Goal: Transaction & Acquisition: Download file/media

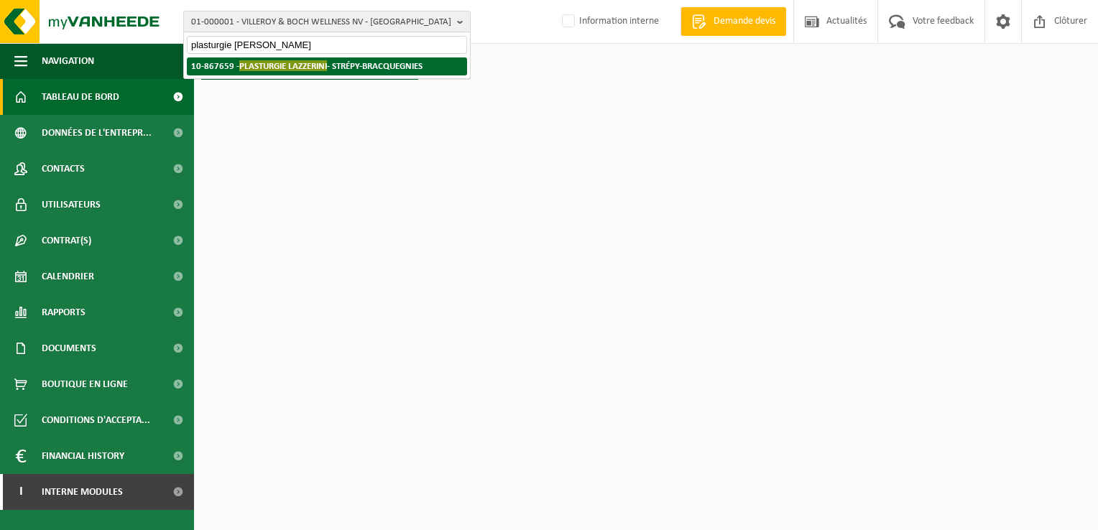
type input "plasturgie lazzerini"
click at [286, 65] on span "PLASTURGIE LAZZERINI" at bounding box center [283, 65] width 88 height 11
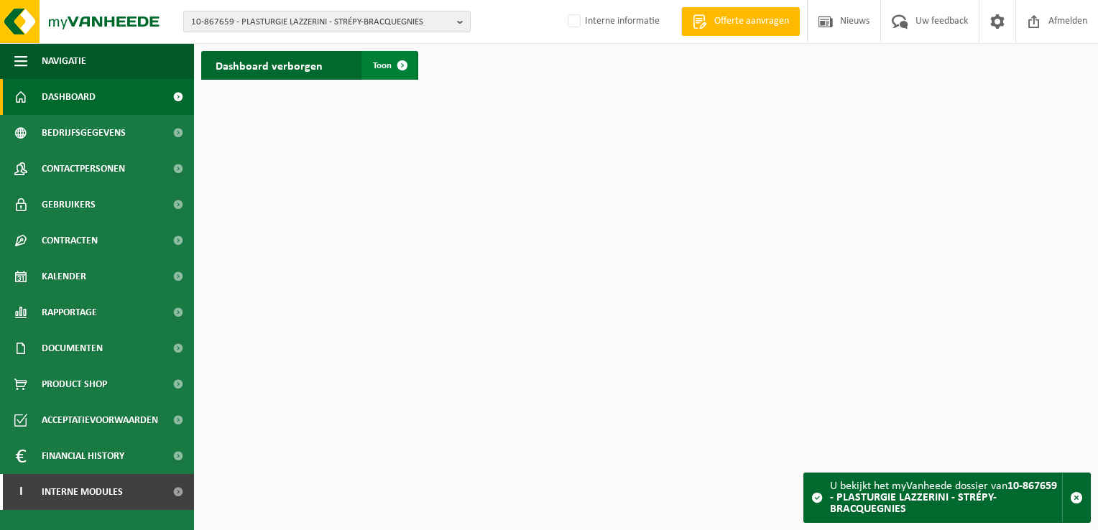
click at [389, 68] on span at bounding box center [402, 65] width 29 height 29
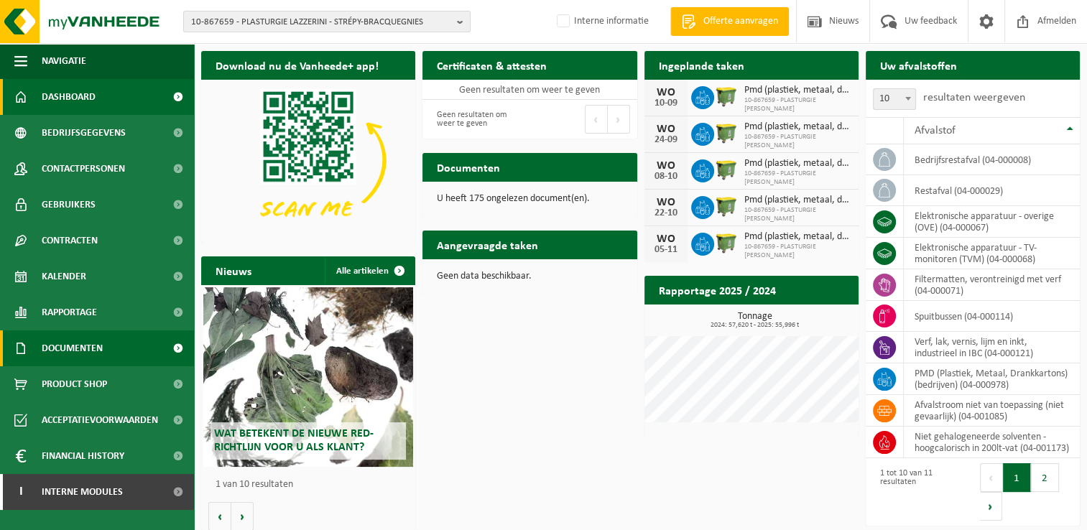
click at [86, 342] on span "Documenten" at bounding box center [72, 349] width 61 height 36
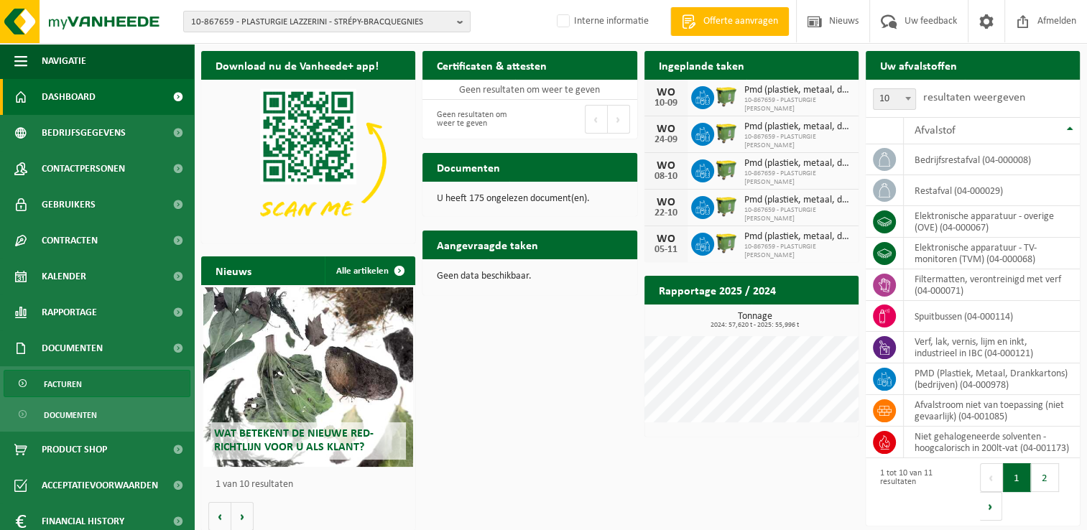
click at [87, 380] on link "Facturen" at bounding box center [97, 383] width 187 height 27
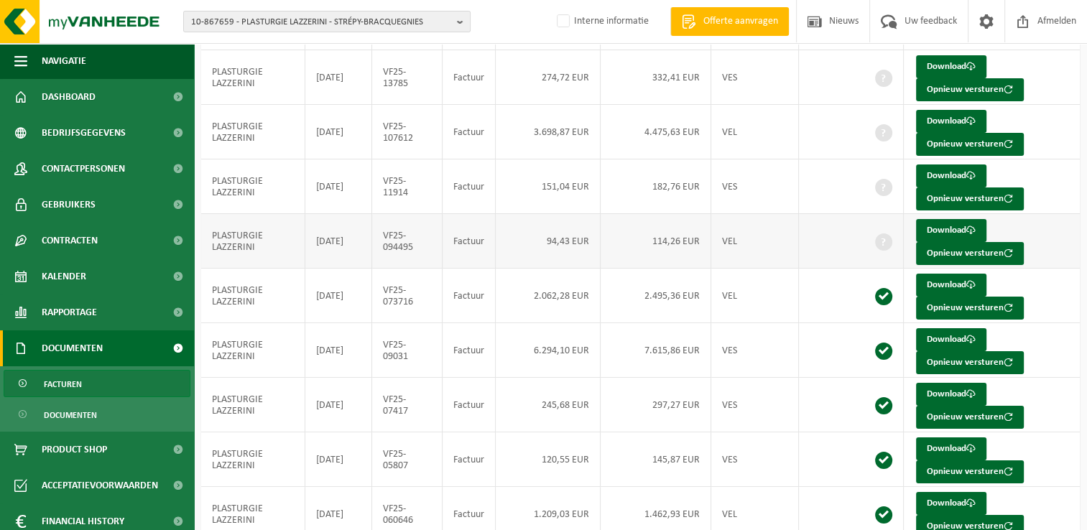
scroll to position [144, 0]
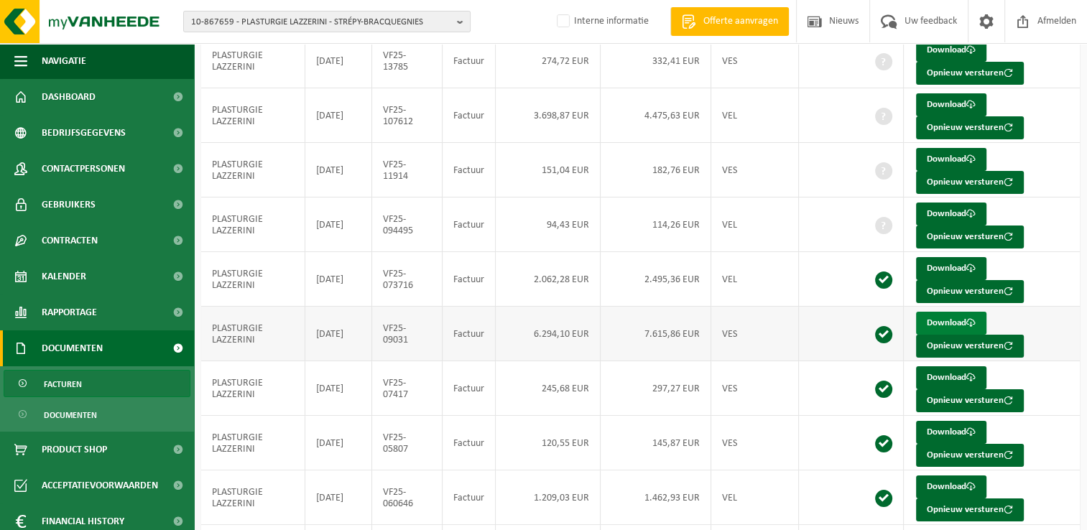
click at [934, 323] on link "Download" at bounding box center [951, 323] width 70 height 23
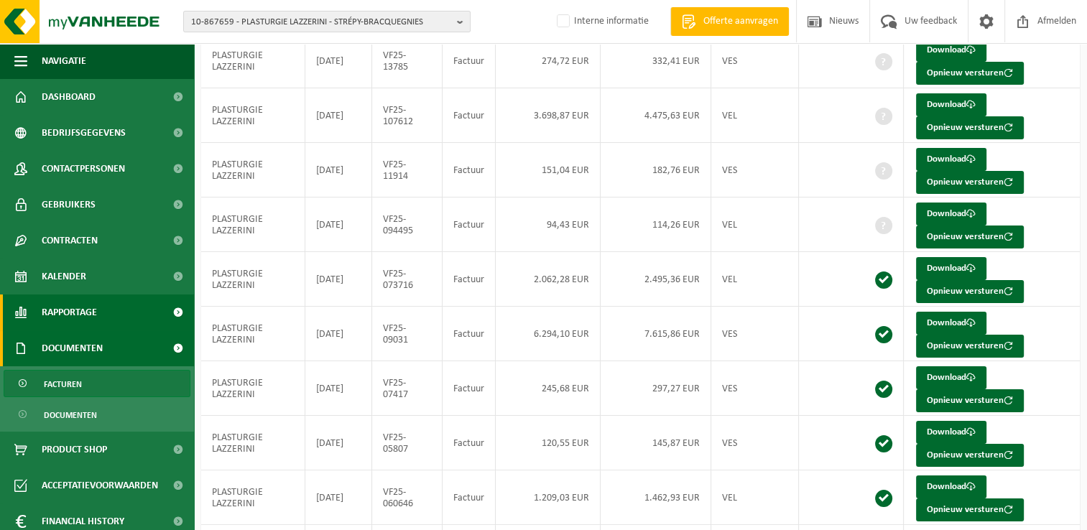
click at [54, 323] on span "Rapportage" at bounding box center [69, 313] width 55 height 36
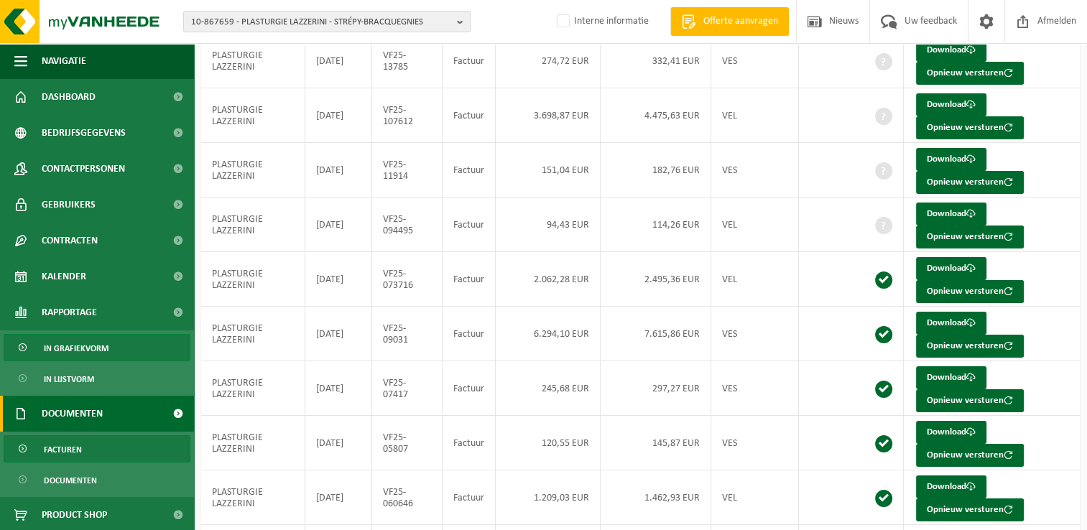
click at [92, 349] on span "In grafiekvorm" at bounding box center [76, 348] width 65 height 27
